Goal: Transaction & Acquisition: Purchase product/service

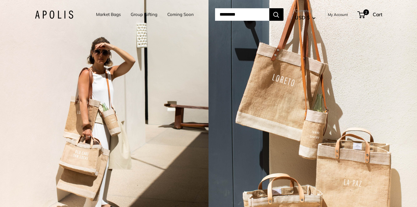
click at [111, 16] on link "Market Bags" at bounding box center [108, 15] width 25 height 8
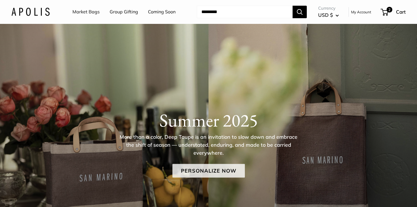
click at [202, 177] on link "Personalize Now" at bounding box center [209, 171] width 73 height 14
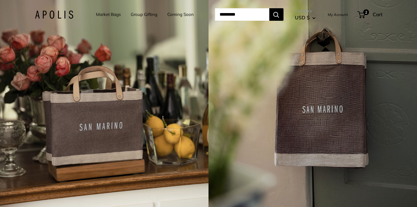
click at [117, 114] on div "4 / 7" at bounding box center [104, 103] width 209 height 207
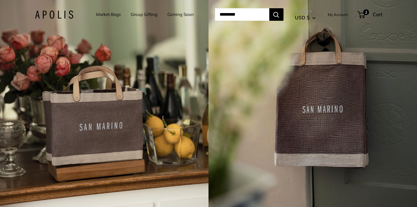
click at [117, 114] on div "4 / 7" at bounding box center [104, 103] width 209 height 207
